Goal: Navigation & Orientation: Find specific page/section

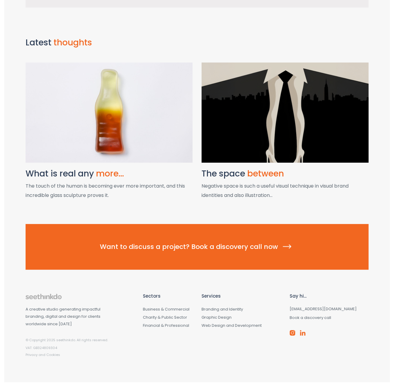
scroll to position [698, 0]
click at [305, 334] on img at bounding box center [302, 333] width 7 height 7
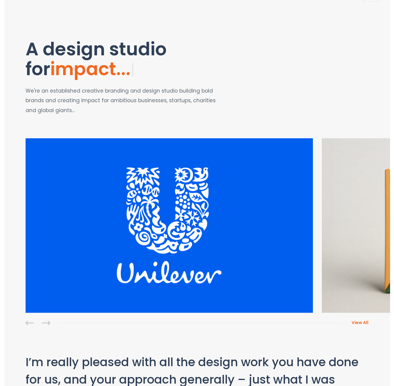
scroll to position [0, 0]
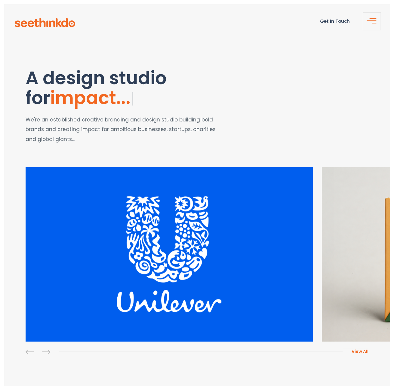
click at [63, 28] on header "Get In Touch" at bounding box center [197, 22] width 386 height 37
click at [64, 23] on img at bounding box center [45, 22] width 62 height 9
click at [44, 19] on img at bounding box center [45, 22] width 62 height 9
